Goal: Information Seeking & Learning: Learn about a topic

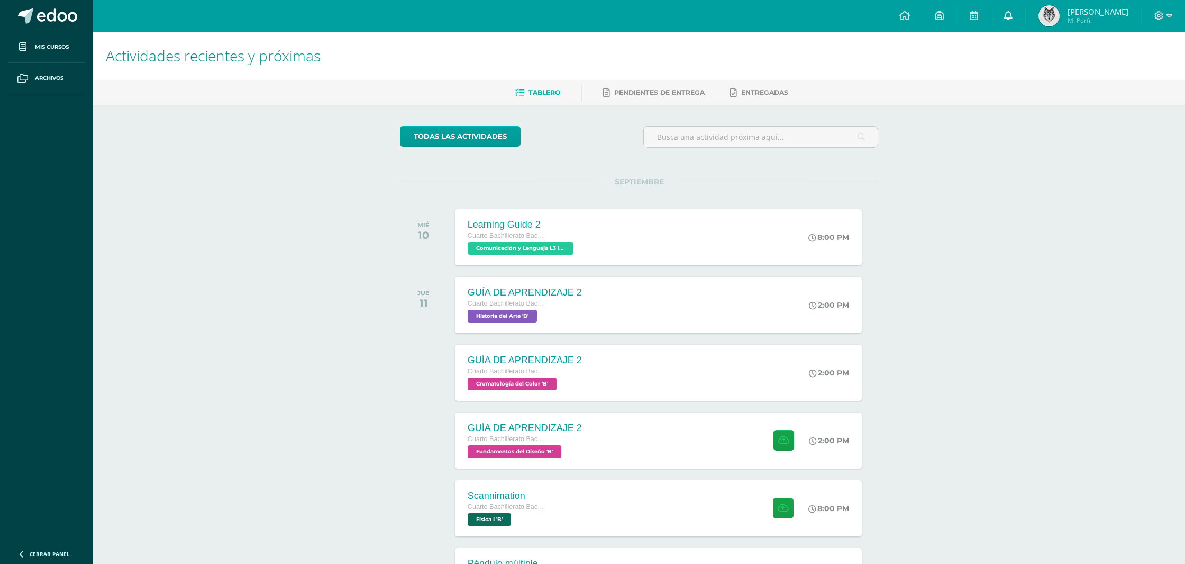
click at [1004, 25] on link "0" at bounding box center [1009, 16] width 34 height 32
click at [850, 58] on h1 "Actividades recientes y próximas" at bounding box center [639, 56] width 1067 height 48
click at [274, 295] on div "Actividades recientes y próximas Tablero Pendientes de entrega Entregadas todas…" at bounding box center [639, 351] width 1092 height 639
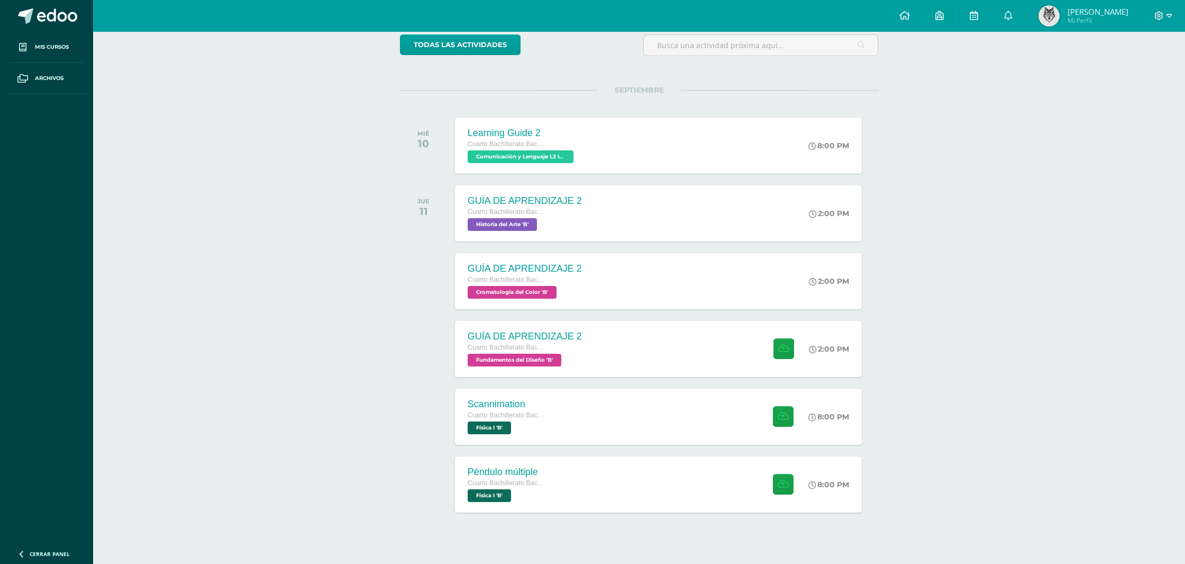
scroll to position [106, 0]
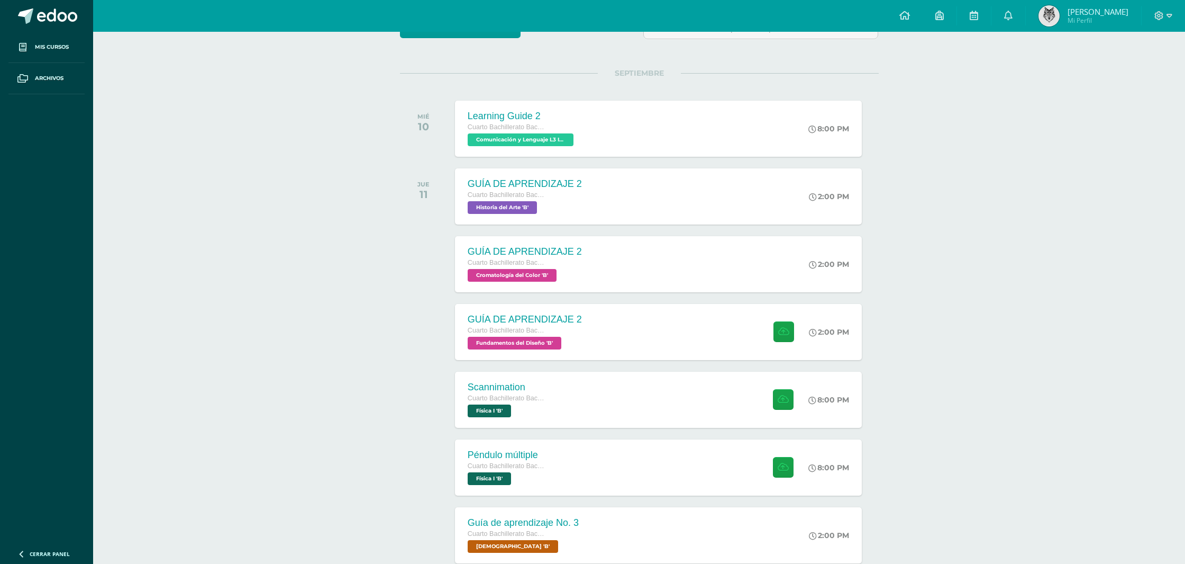
click at [280, 294] on div "Actividades recientes y próximas Tablero Pendientes de entrega Entregadas todas…" at bounding box center [639, 445] width 1092 height 1045
click at [557, 326] on div "Cuarto Bachillerato Bachillerato en CCLL con Orientación en Diseño Gráfico" at bounding box center [523, 331] width 115 height 12
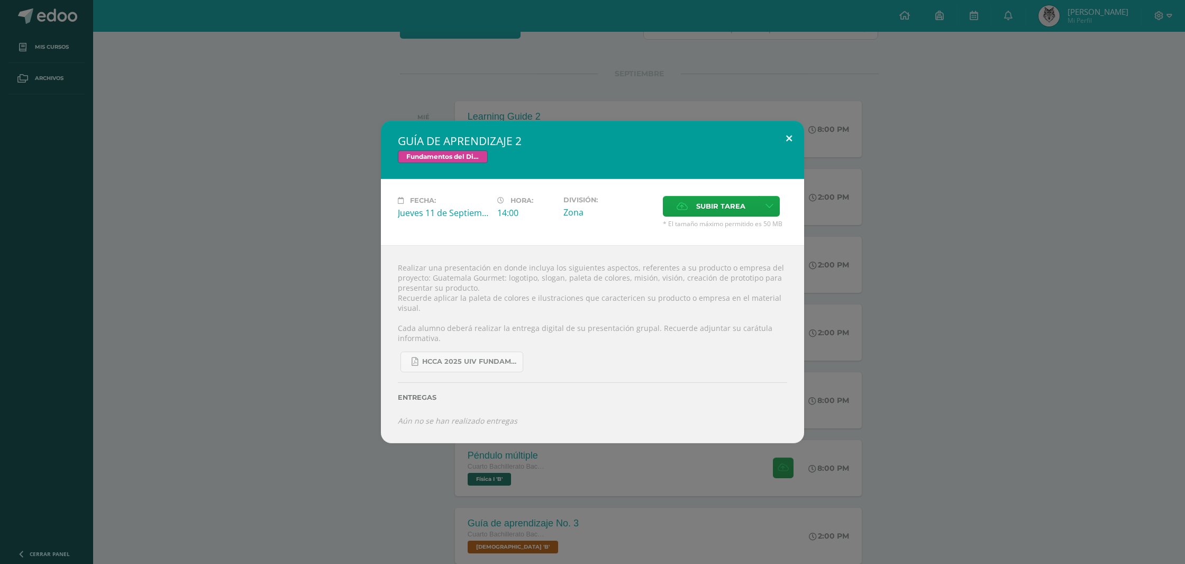
click at [785, 144] on button at bounding box center [789, 139] width 30 height 36
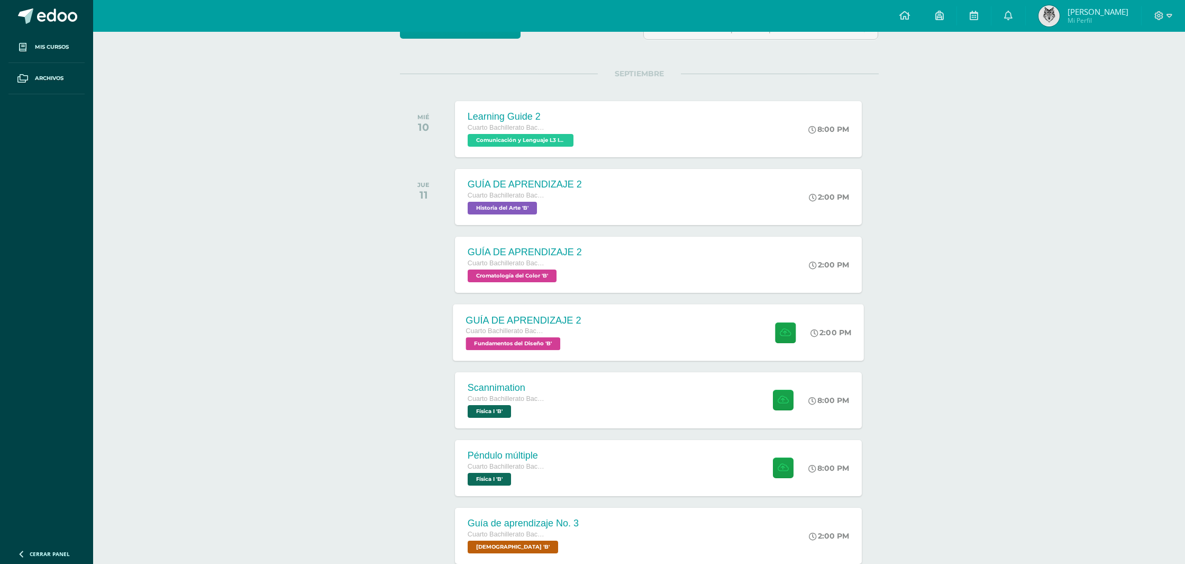
drag, startPoint x: 418, startPoint y: 321, endPoint x: 467, endPoint y: 330, distance: 49.5
click at [418, 321] on div at bounding box center [426, 332] width 53 height 56
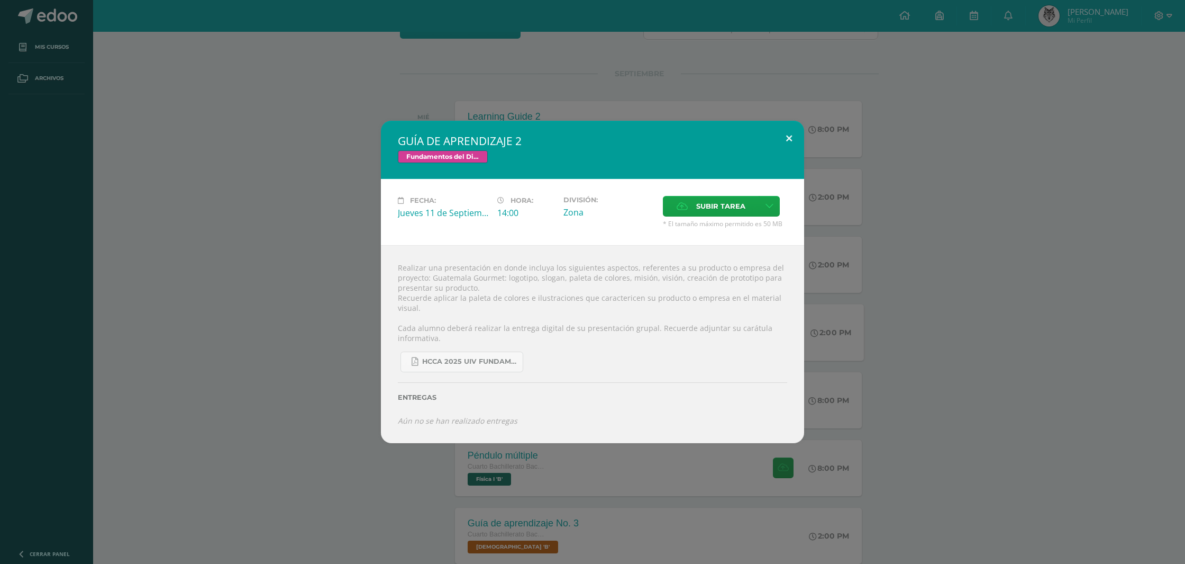
click at [787, 144] on button at bounding box center [789, 139] width 30 height 36
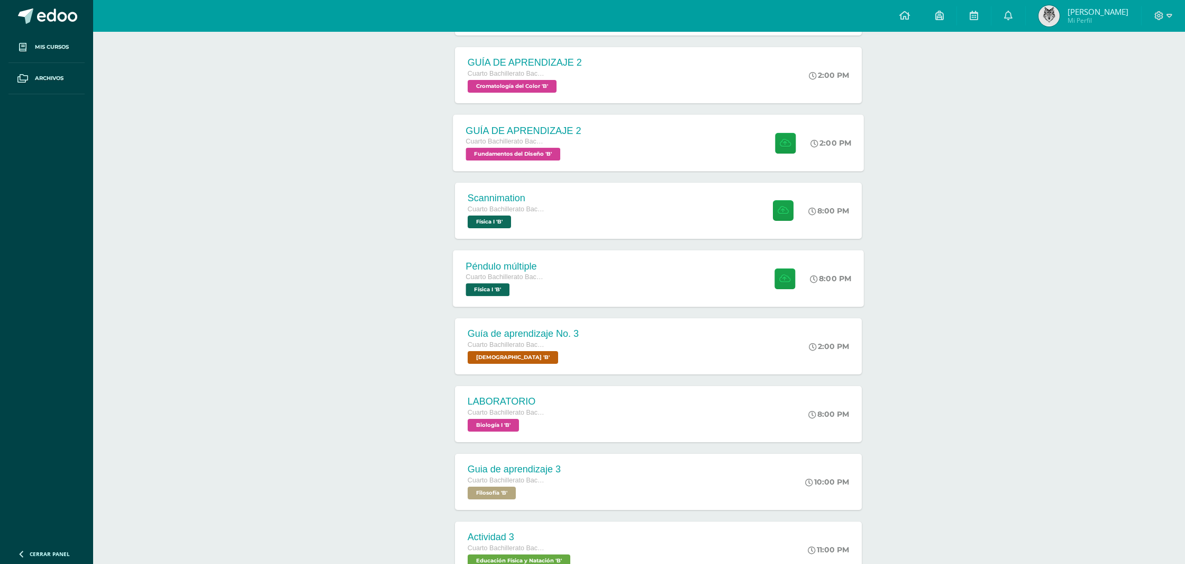
scroll to position [298, 0]
click at [565, 270] on div "Péndulo múltiple Cuarto Bachillerato Bachillerato en CCLL con Orientación en Di…" at bounding box center [658, 277] width 411 height 57
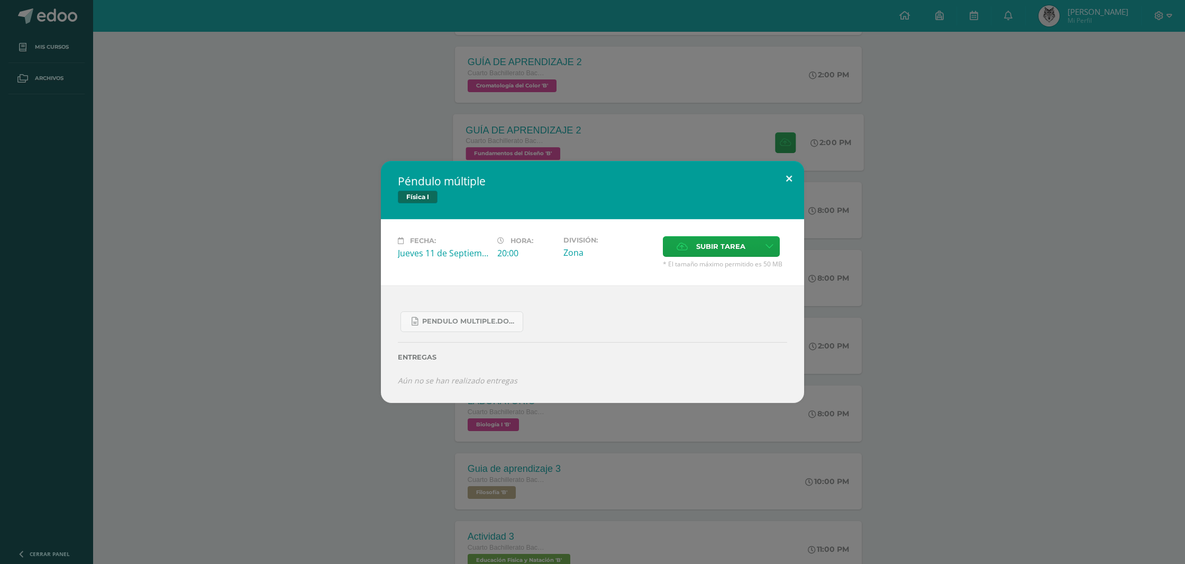
click at [784, 186] on button at bounding box center [789, 179] width 30 height 36
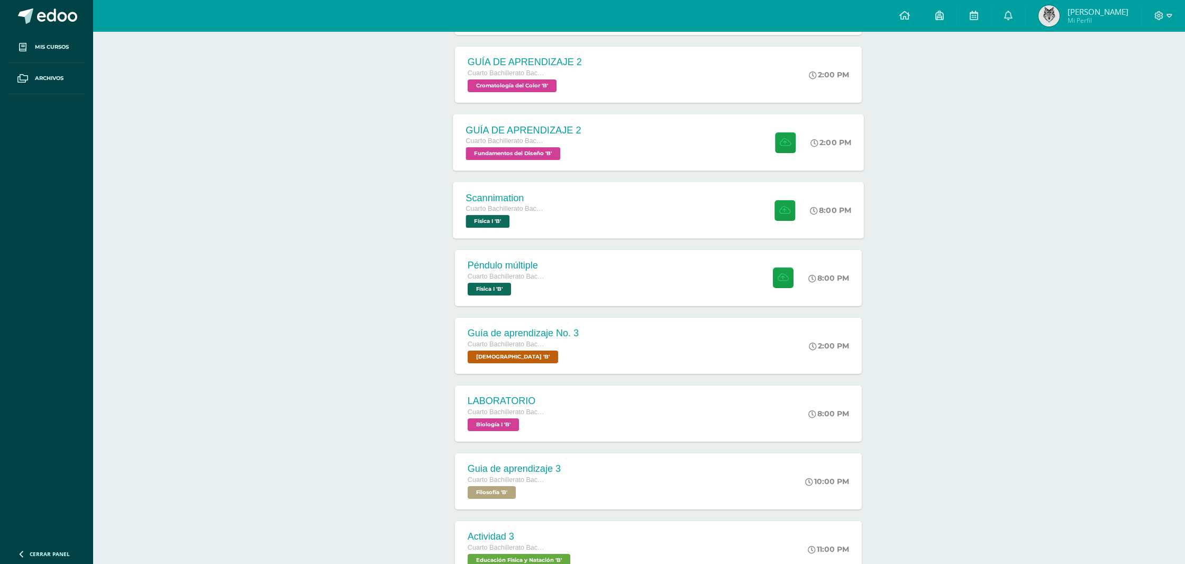
click at [613, 208] on div "Scannimation Cuarto Bachillerato Bachillerato en CCLL con Orientación en Diseño…" at bounding box center [658, 209] width 411 height 57
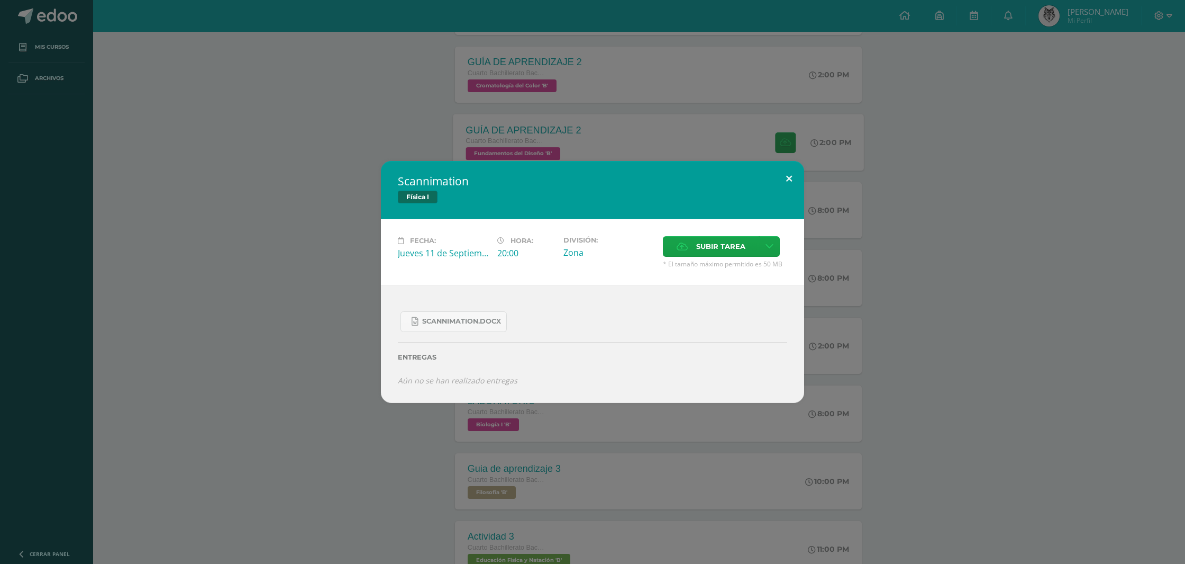
click at [791, 177] on button at bounding box center [789, 179] width 30 height 36
